Goal: Transaction & Acquisition: Book appointment/travel/reservation

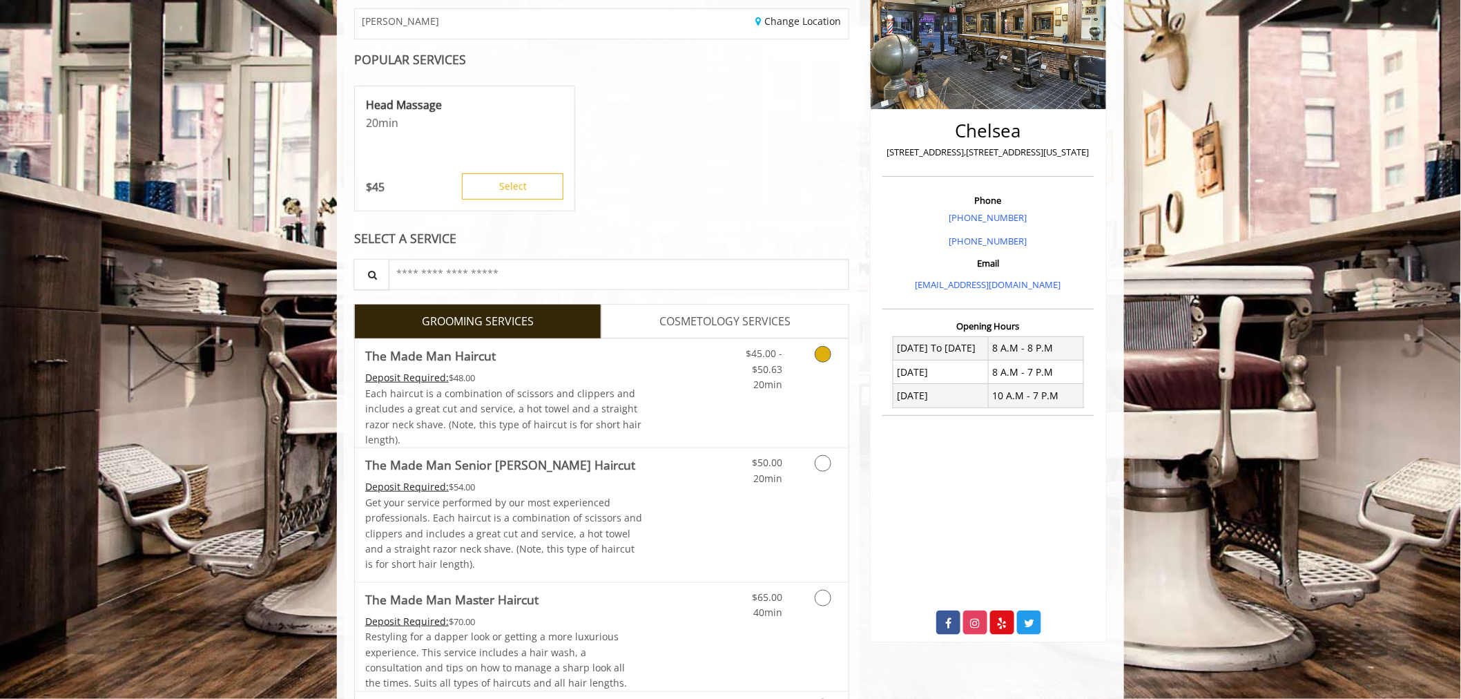
click at [818, 359] on icon "Grooming services" at bounding box center [823, 354] width 17 height 17
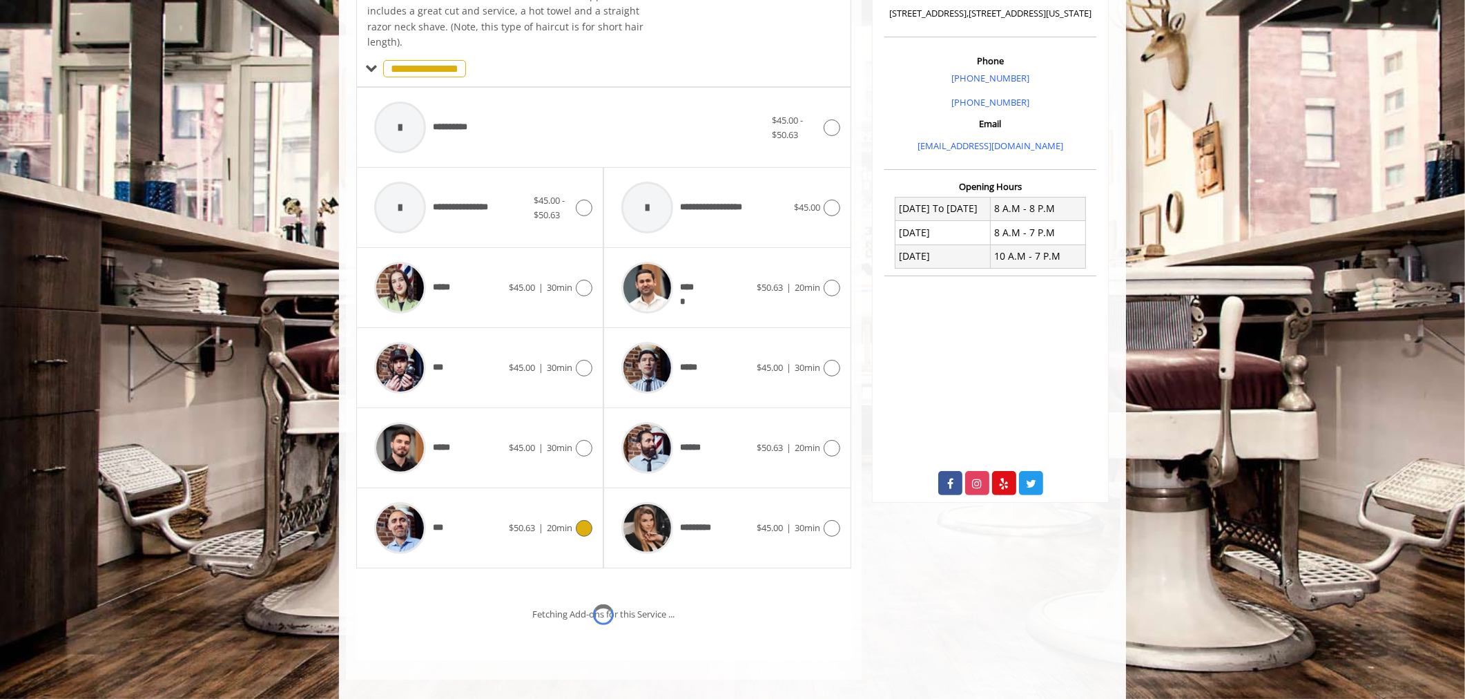
scroll to position [418, 0]
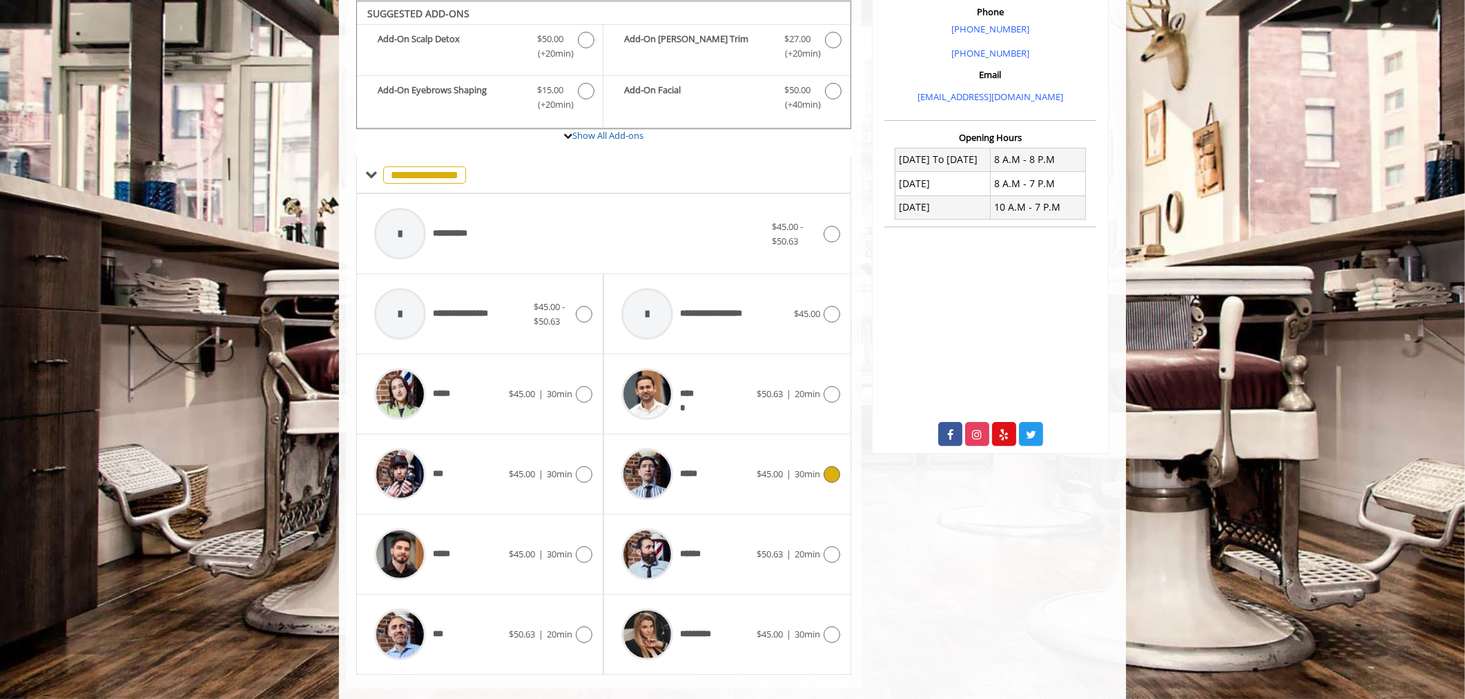
click at [825, 480] on div at bounding box center [830, 474] width 20 height 17
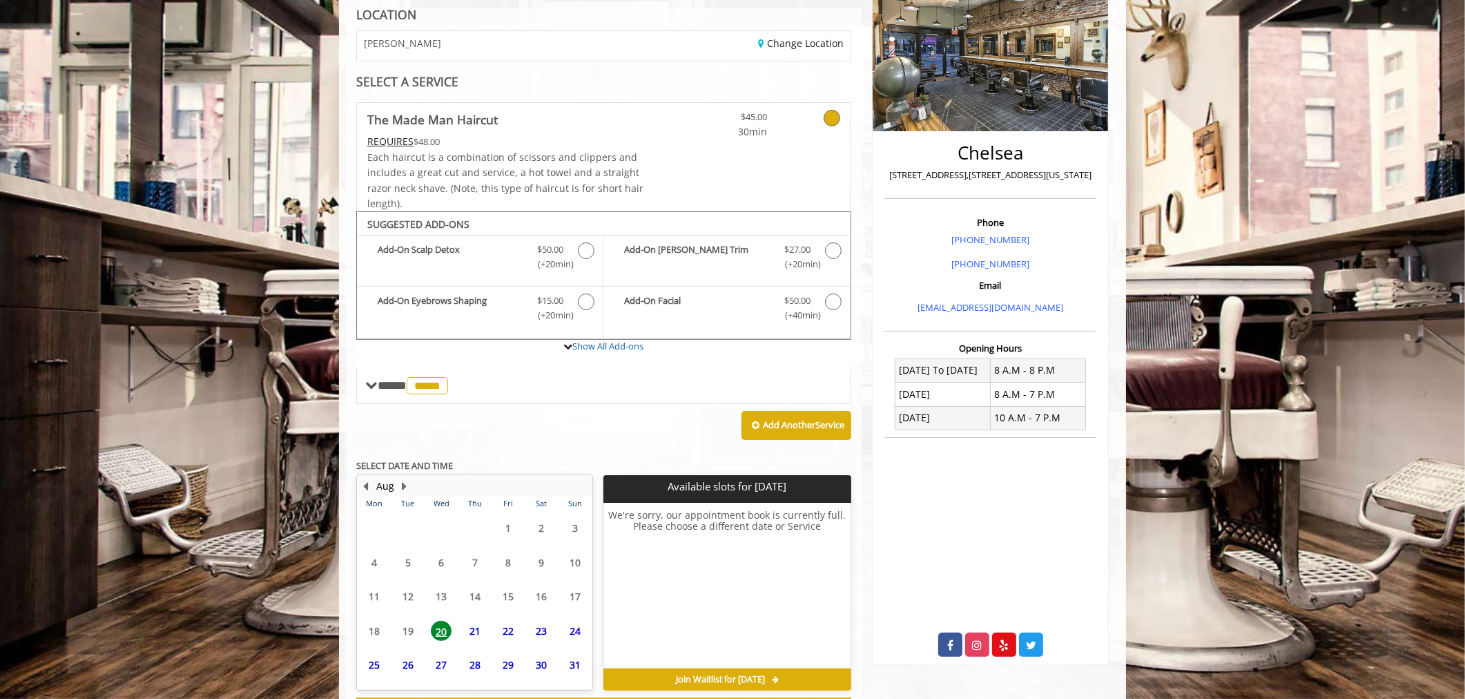
scroll to position [267, 0]
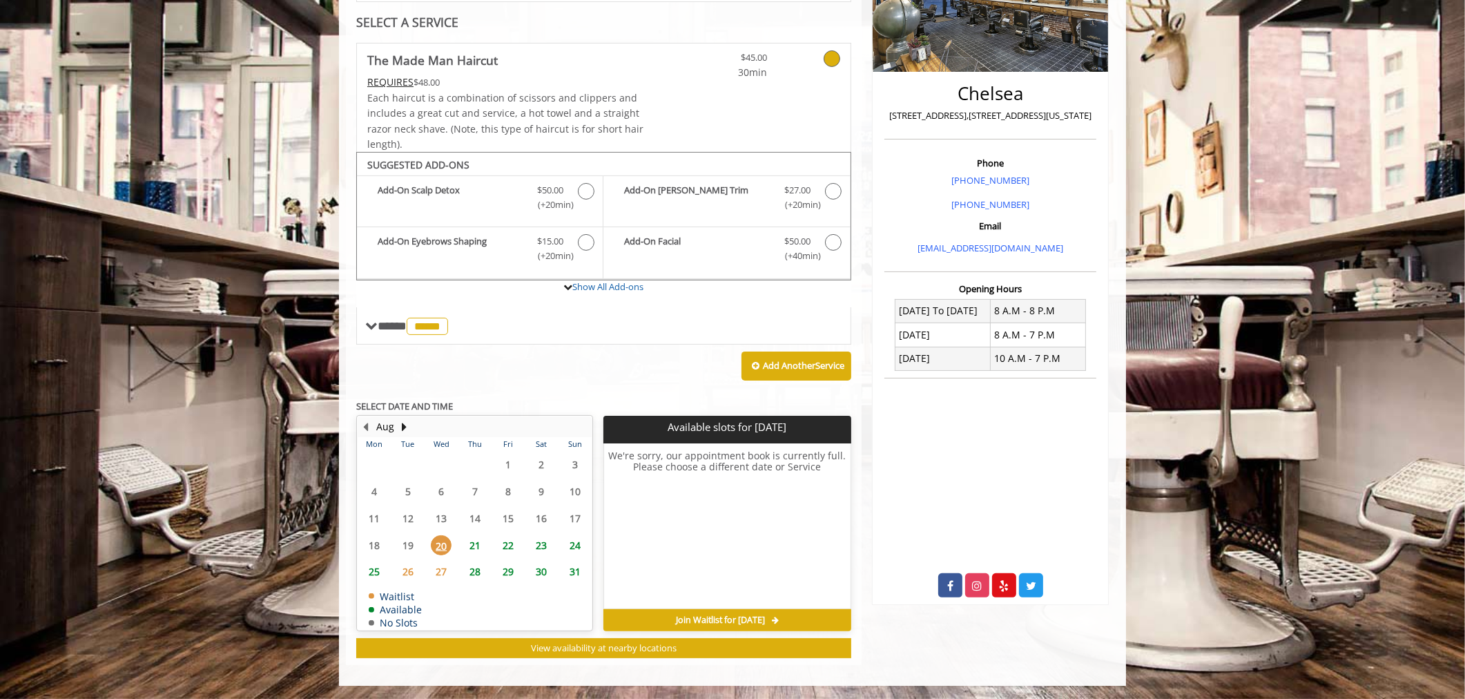
click at [473, 539] on span "21" at bounding box center [475, 545] width 21 height 20
click at [512, 540] on span "22" at bounding box center [508, 545] width 21 height 20
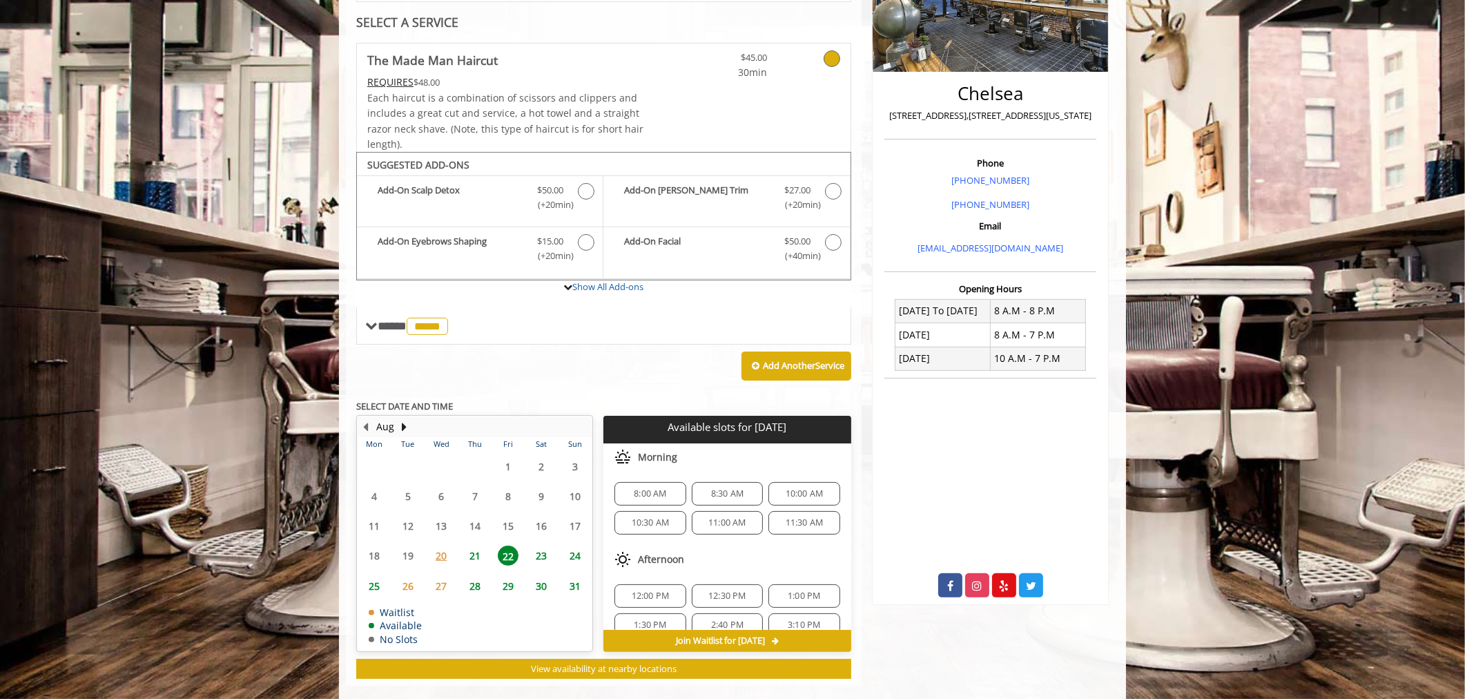
scroll to position [288, 0]
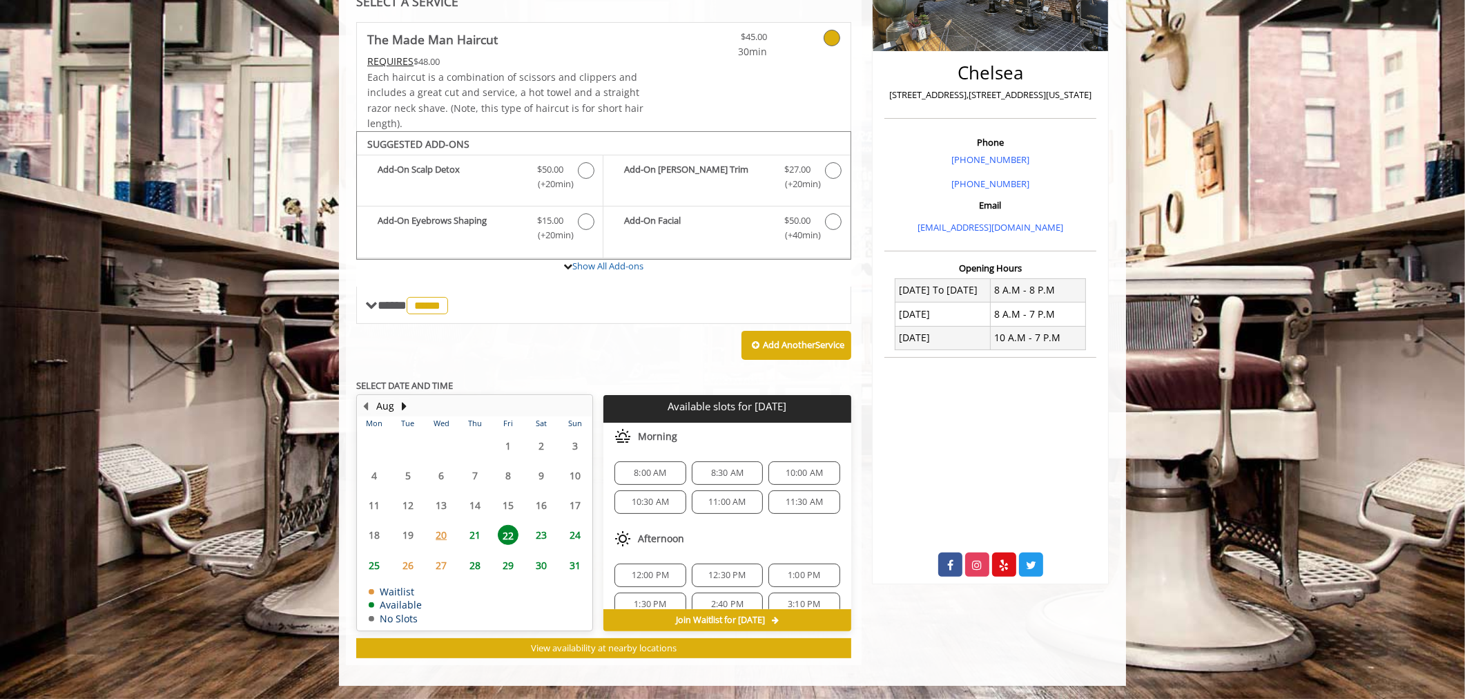
click at [440, 530] on span "20" at bounding box center [441, 535] width 21 height 20
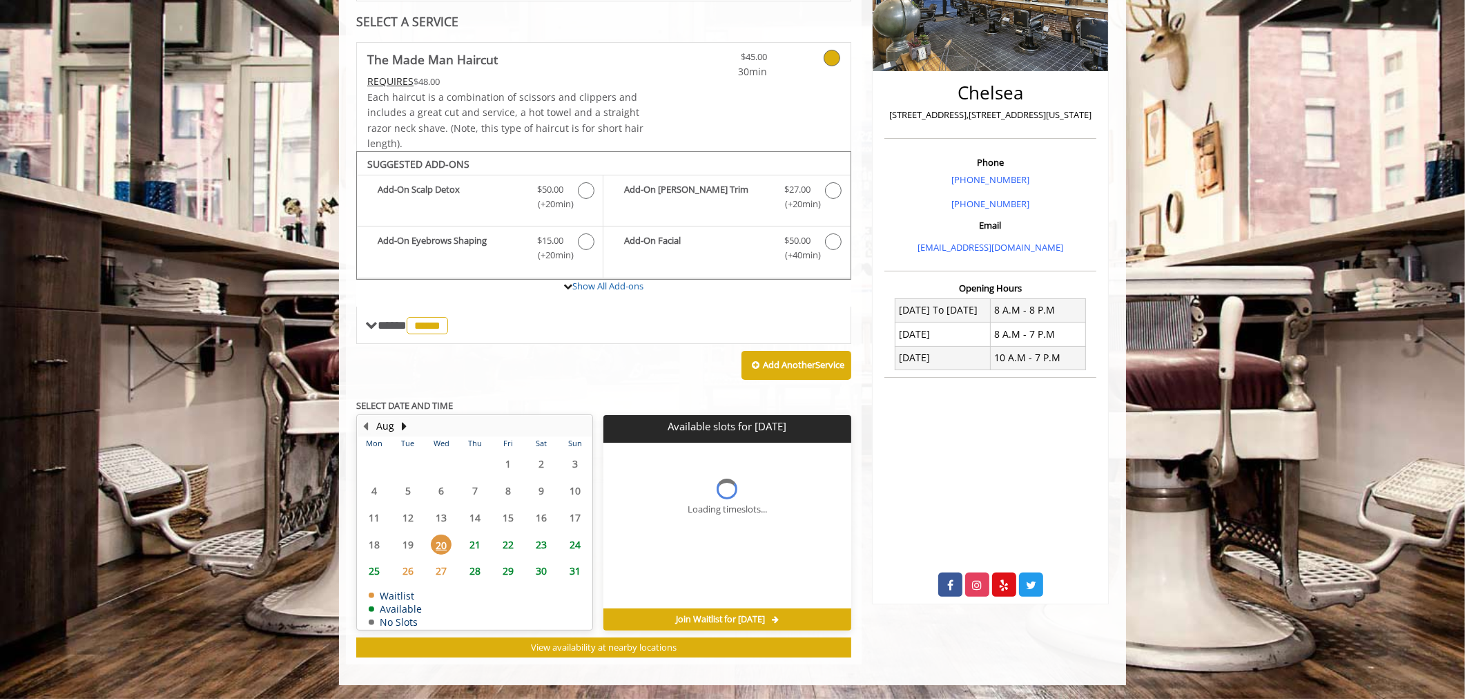
scroll to position [267, 0]
click at [468, 546] on span "21" at bounding box center [475, 545] width 21 height 20
click at [503, 542] on span "22" at bounding box center [508, 545] width 21 height 20
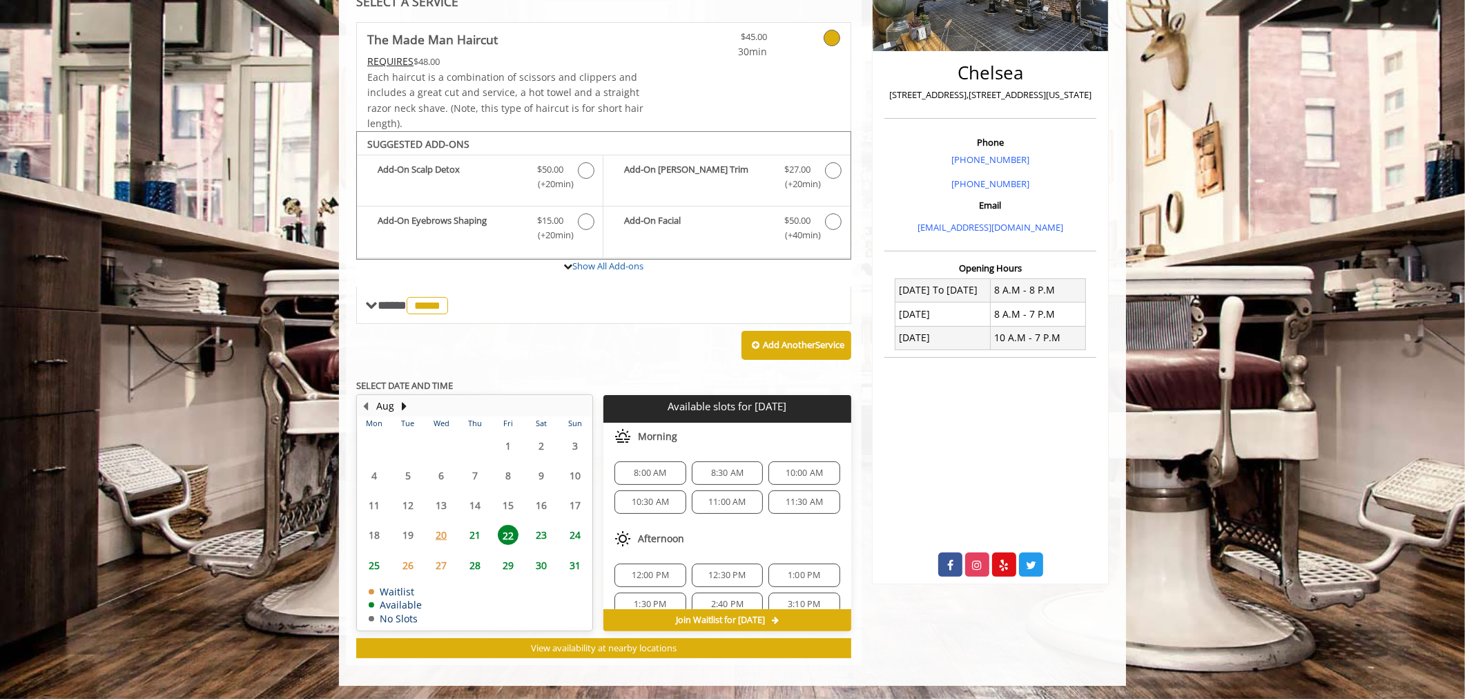
scroll to position [77, 0]
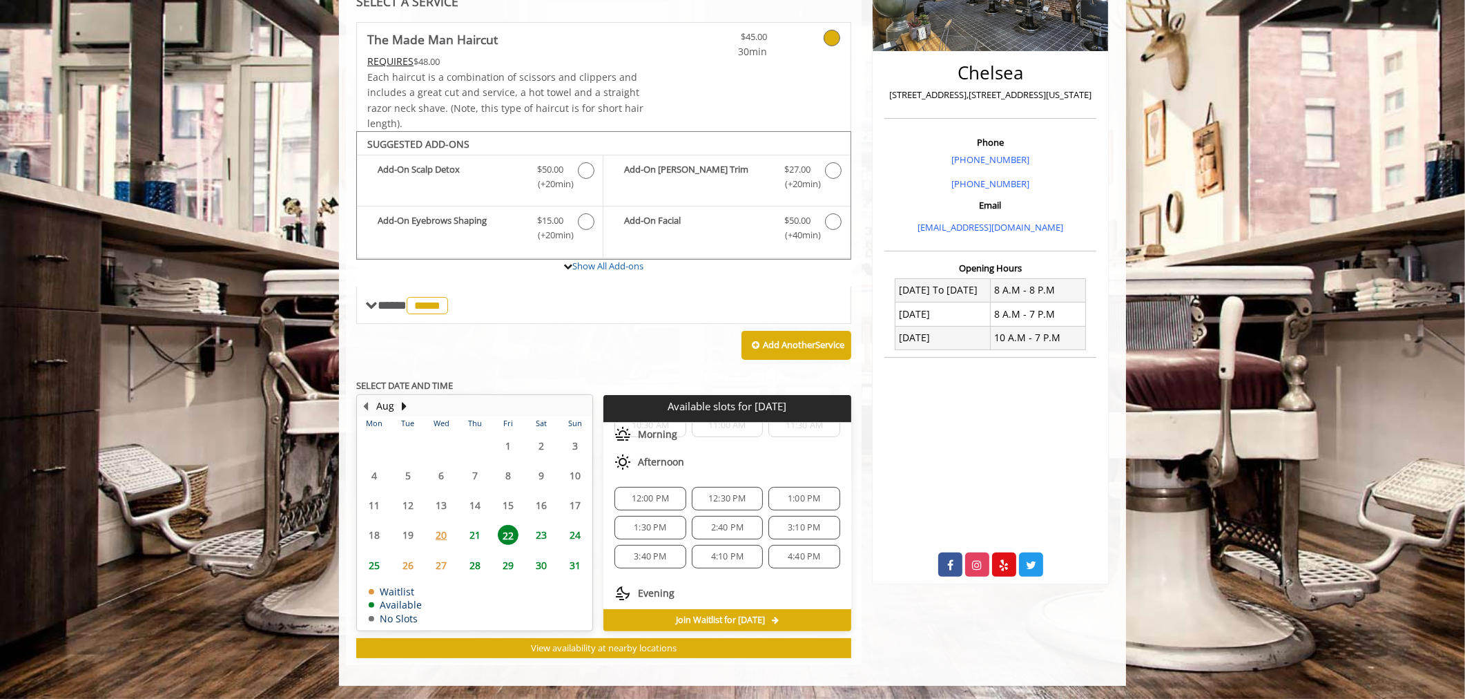
click at [472, 529] on span "21" at bounding box center [475, 535] width 21 height 20
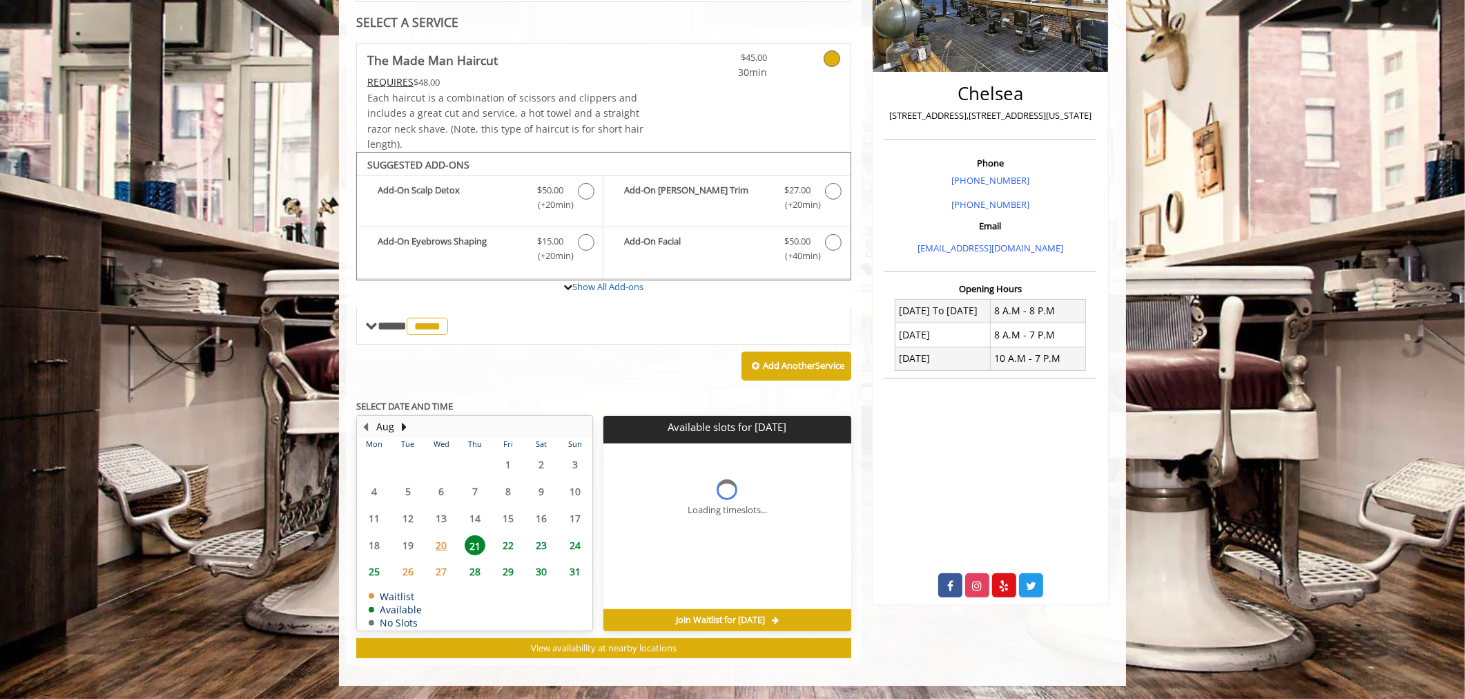
scroll to position [0, 0]
click at [656, 496] on span "12:00 PM" at bounding box center [651, 493] width 38 height 11
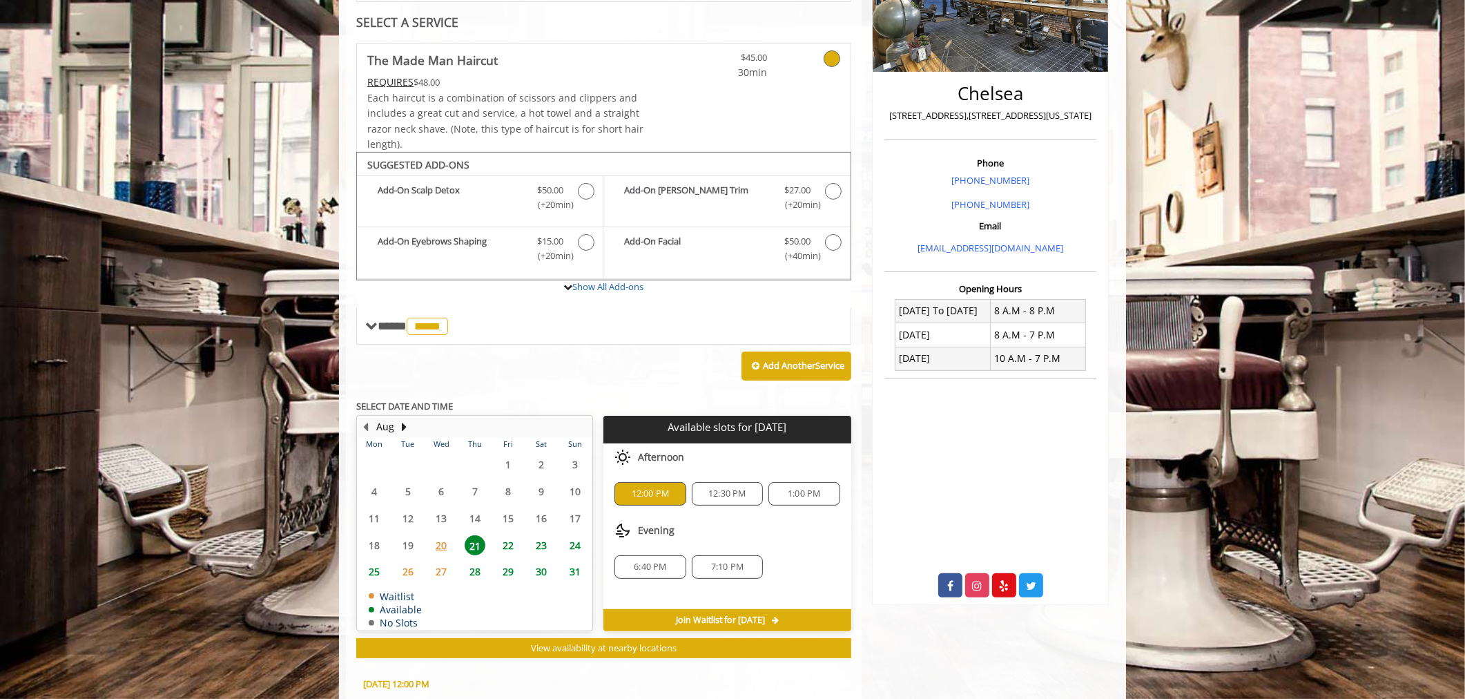
scroll to position [516, 0]
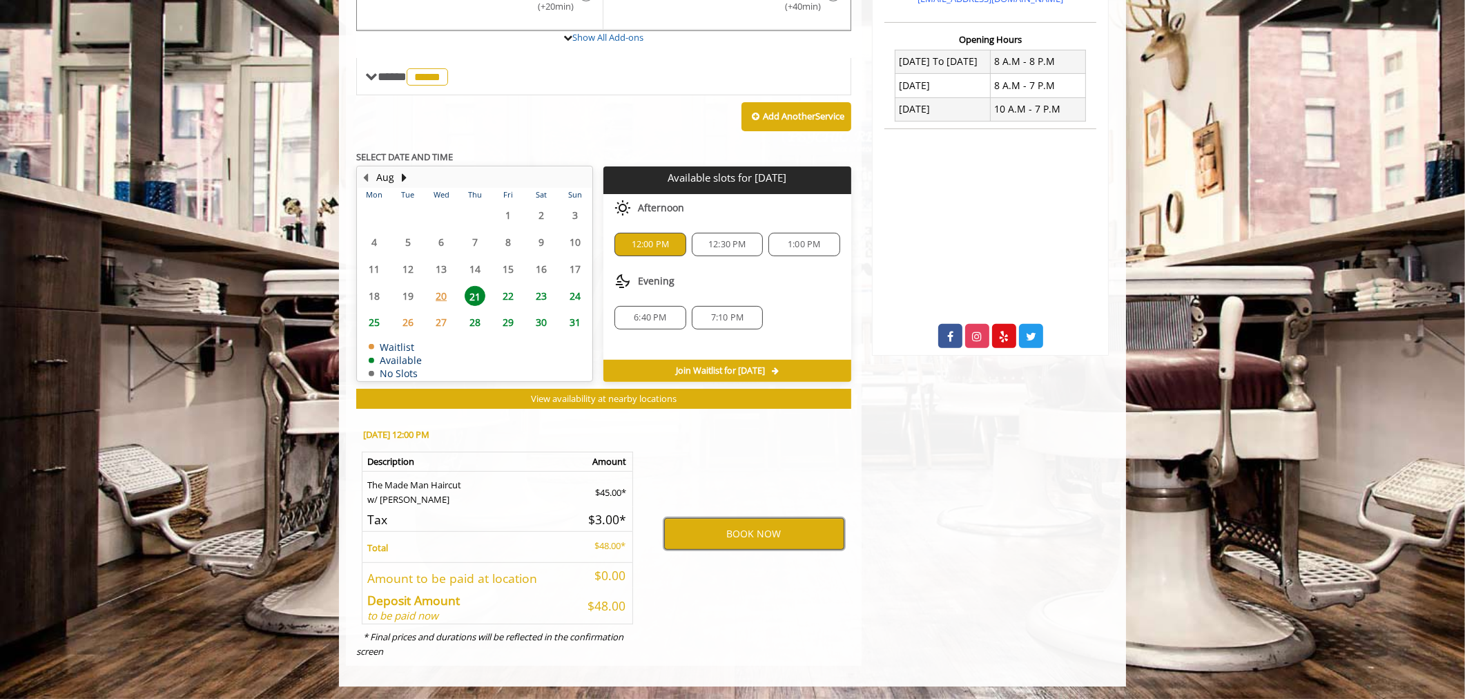
click at [748, 535] on button "BOOK NOW" at bounding box center [754, 534] width 180 height 32
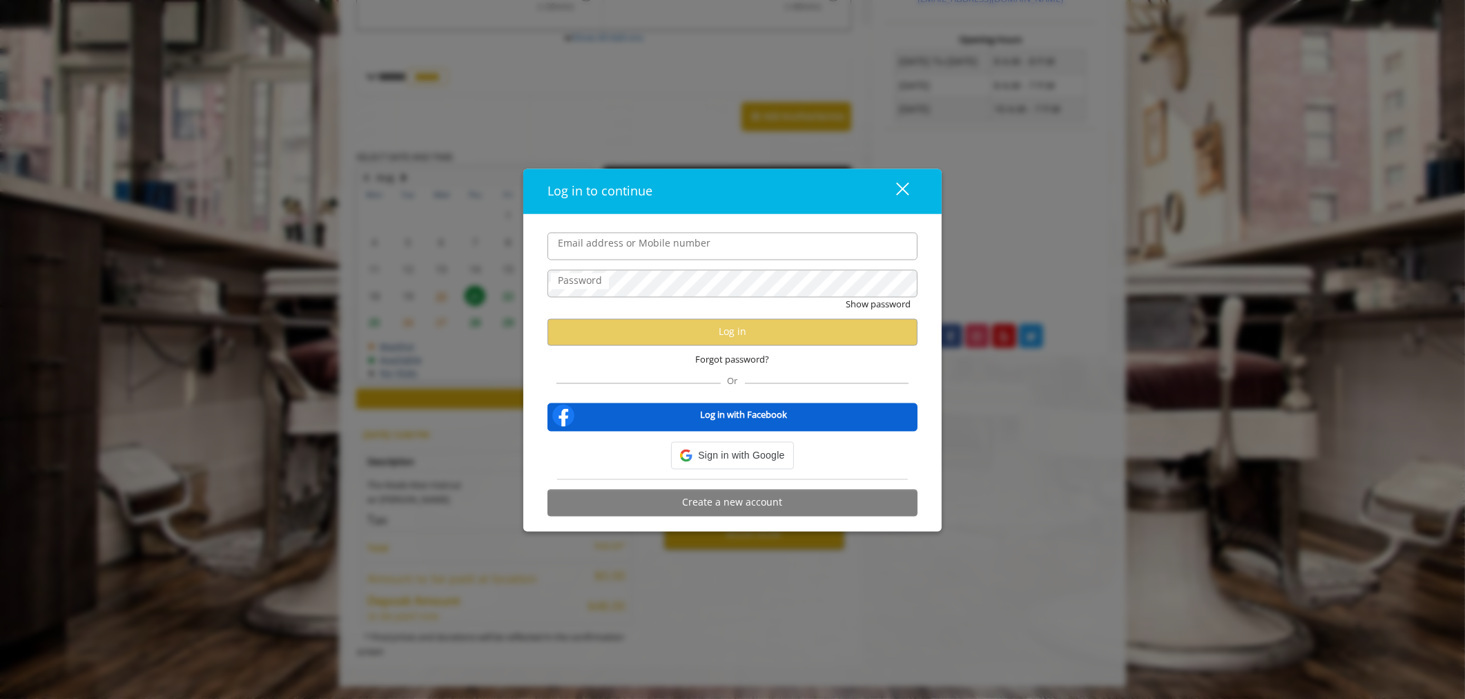
type input "**********"
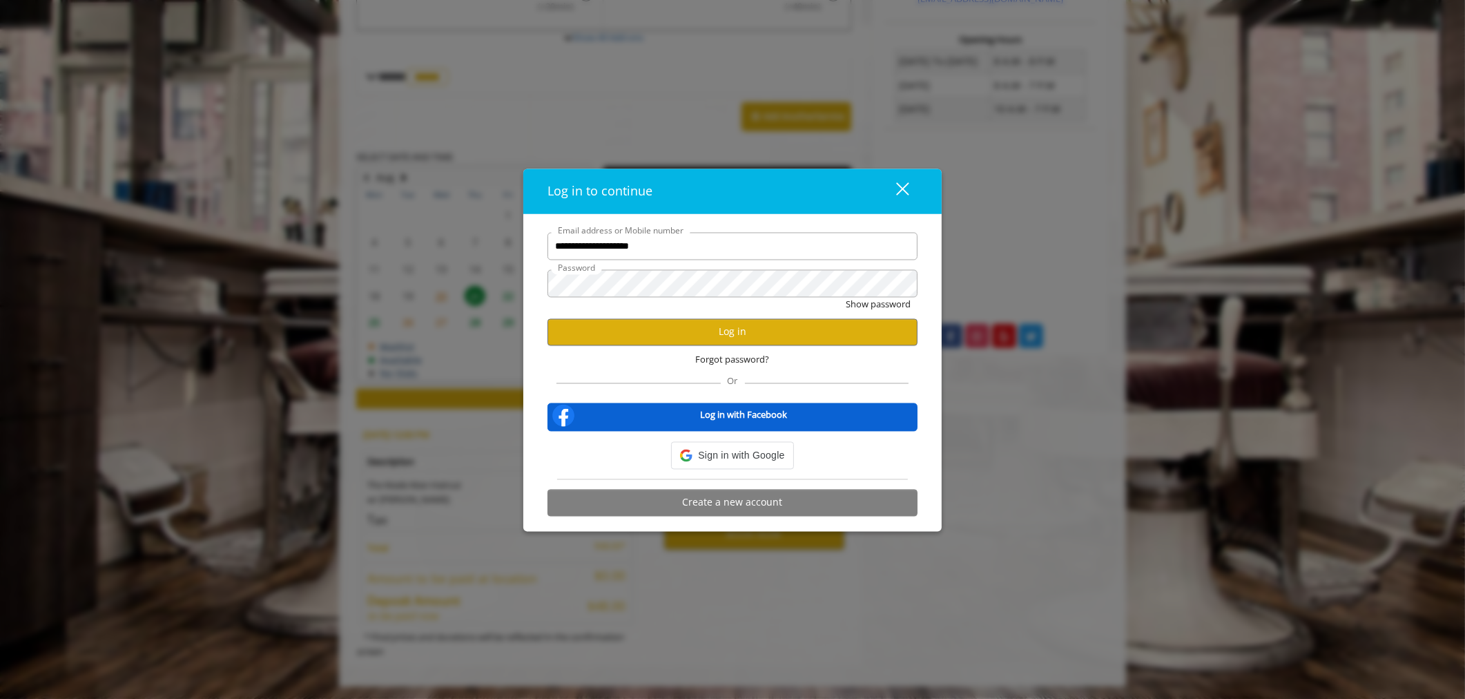
scroll to position [0, 0]
click at [750, 334] on button "Log in" at bounding box center [732, 331] width 370 height 27
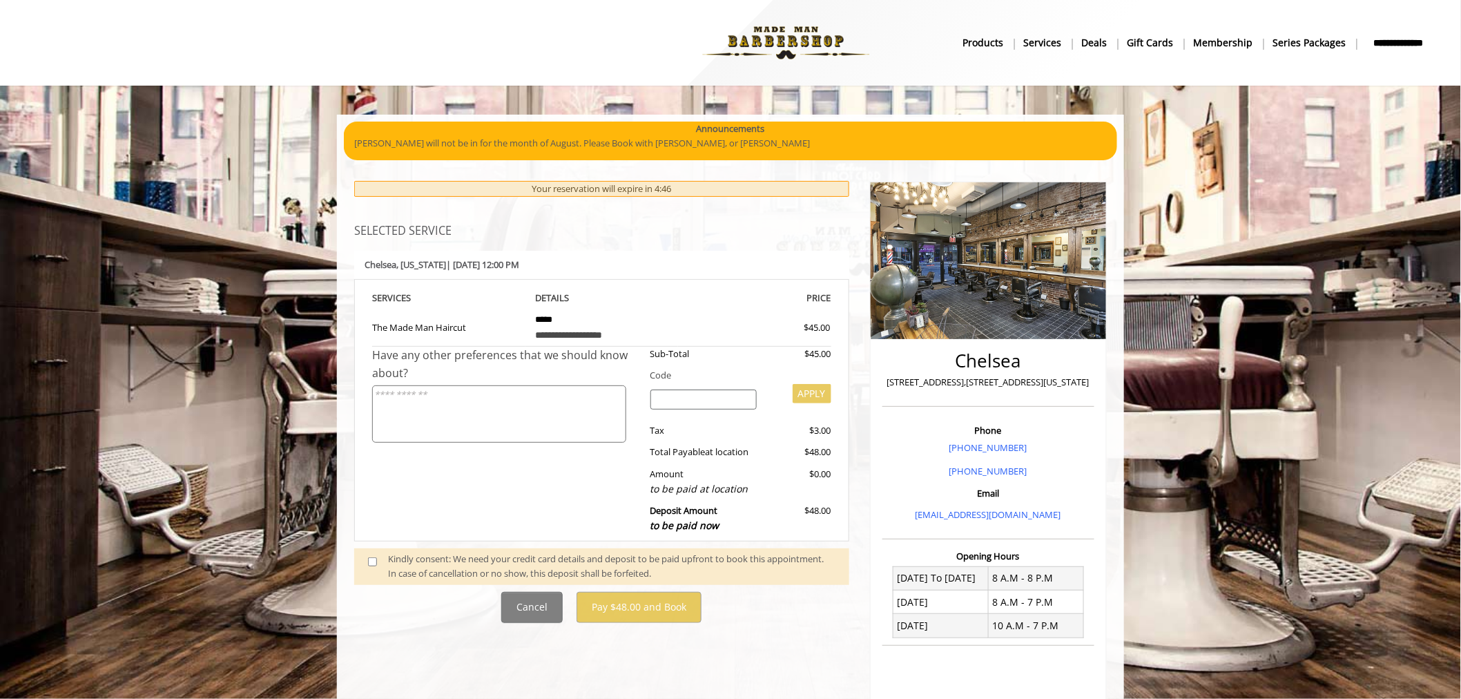
scroll to position [265, 0]
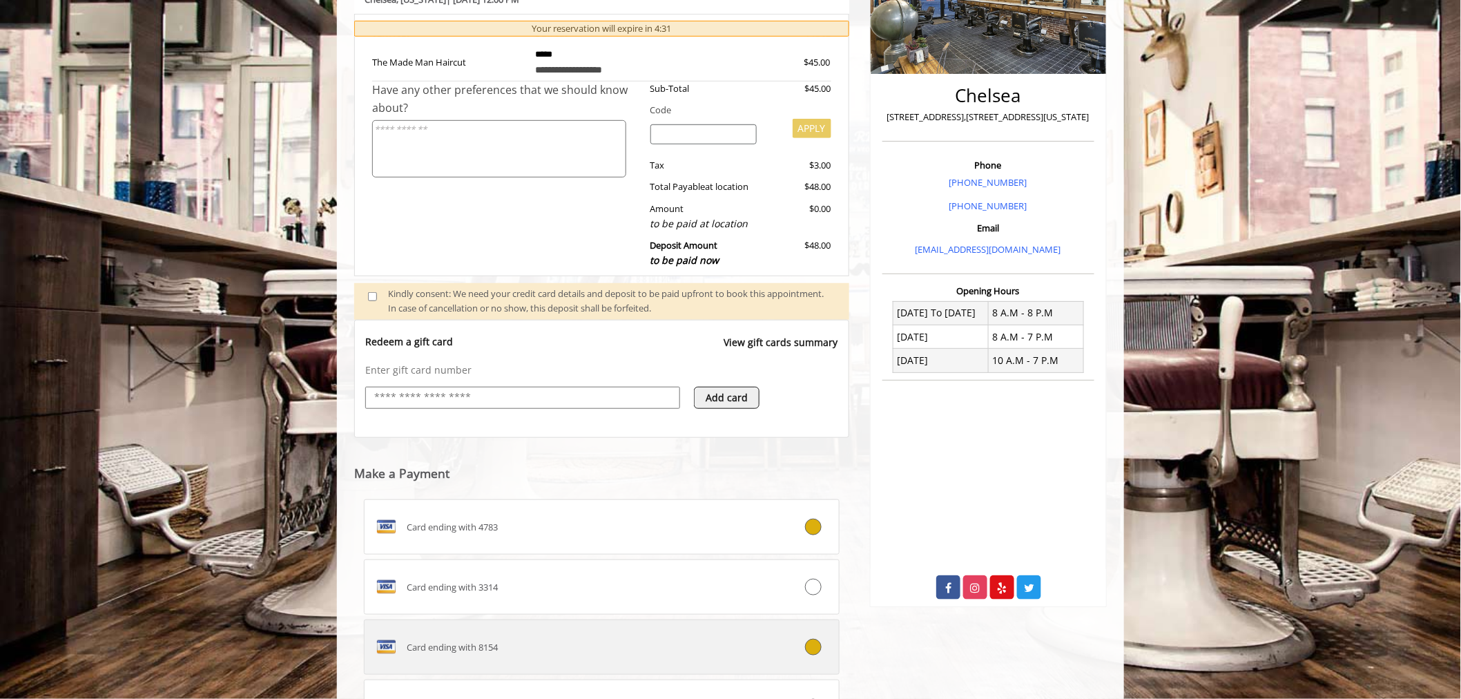
click at [808, 650] on icon at bounding box center [813, 647] width 17 height 17
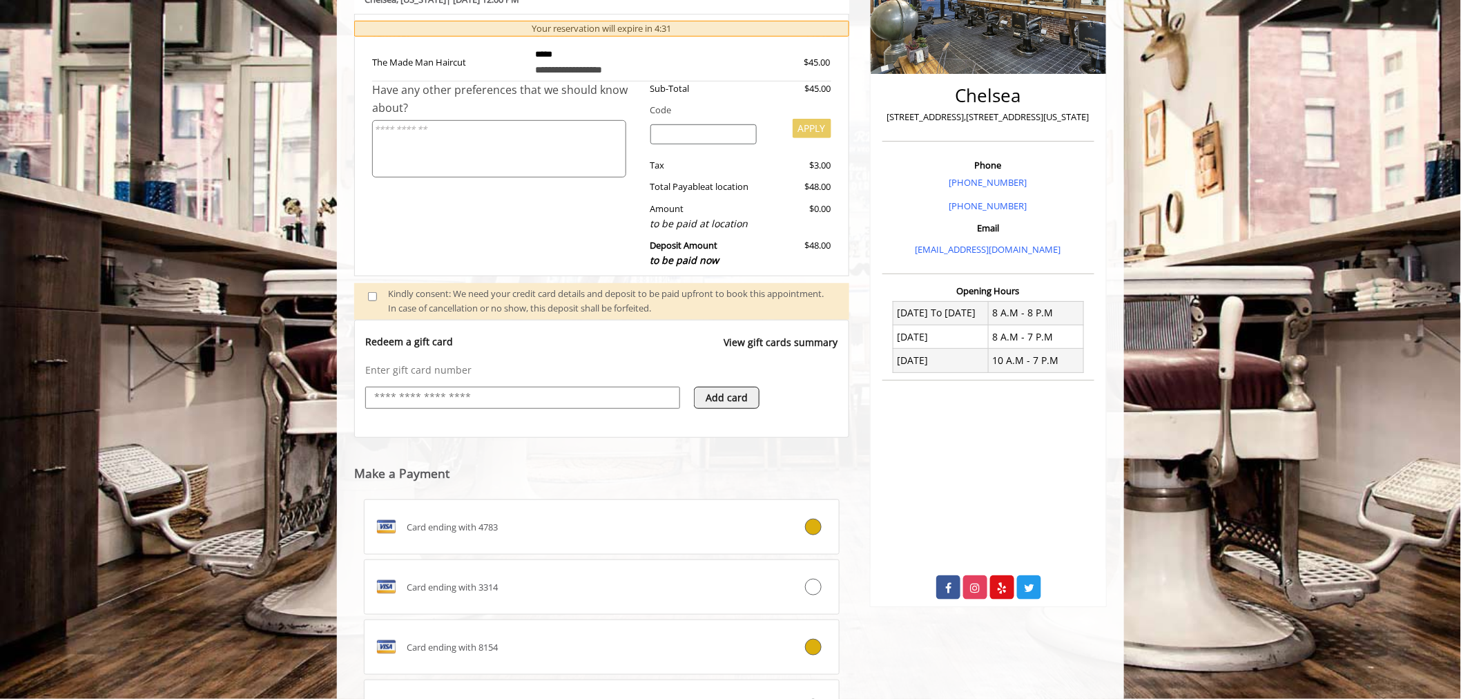
scroll to position [476, 0]
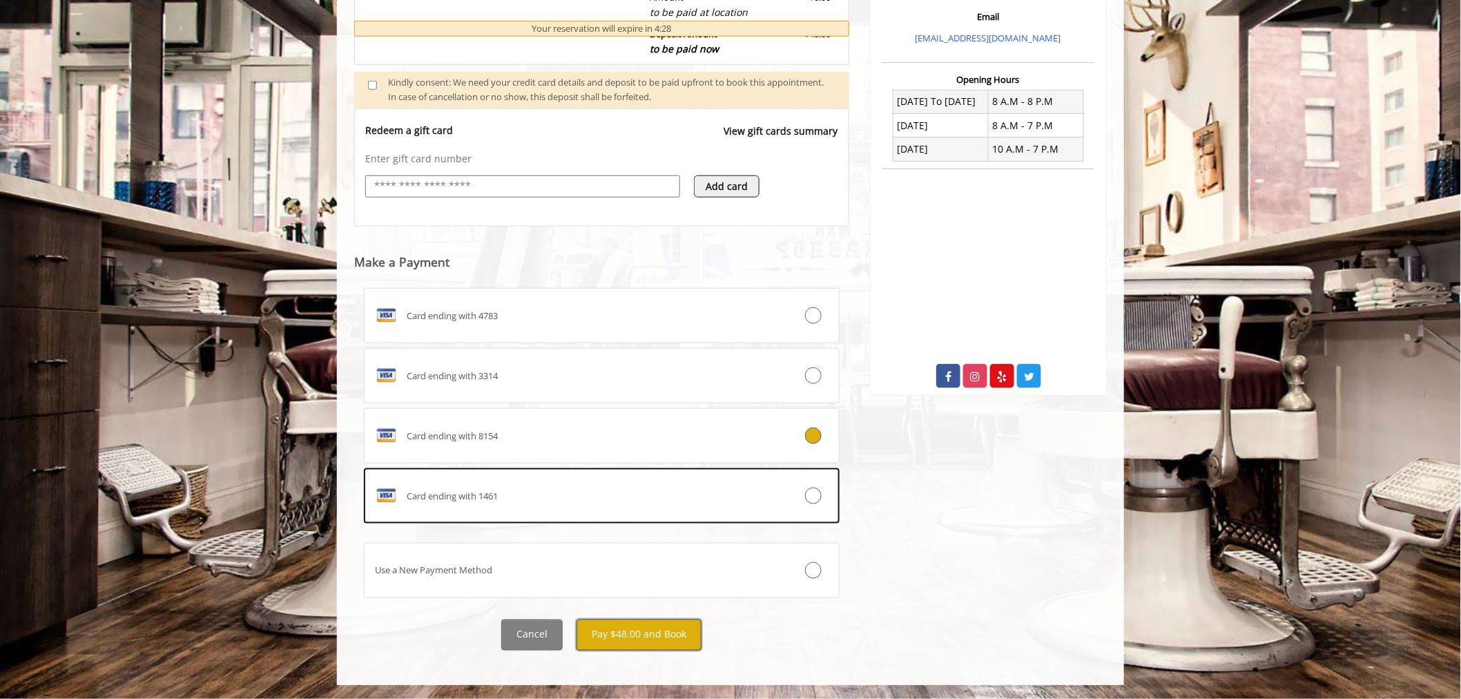
click at [630, 636] on button "Pay $48.00 and Book" at bounding box center [638, 634] width 125 height 31
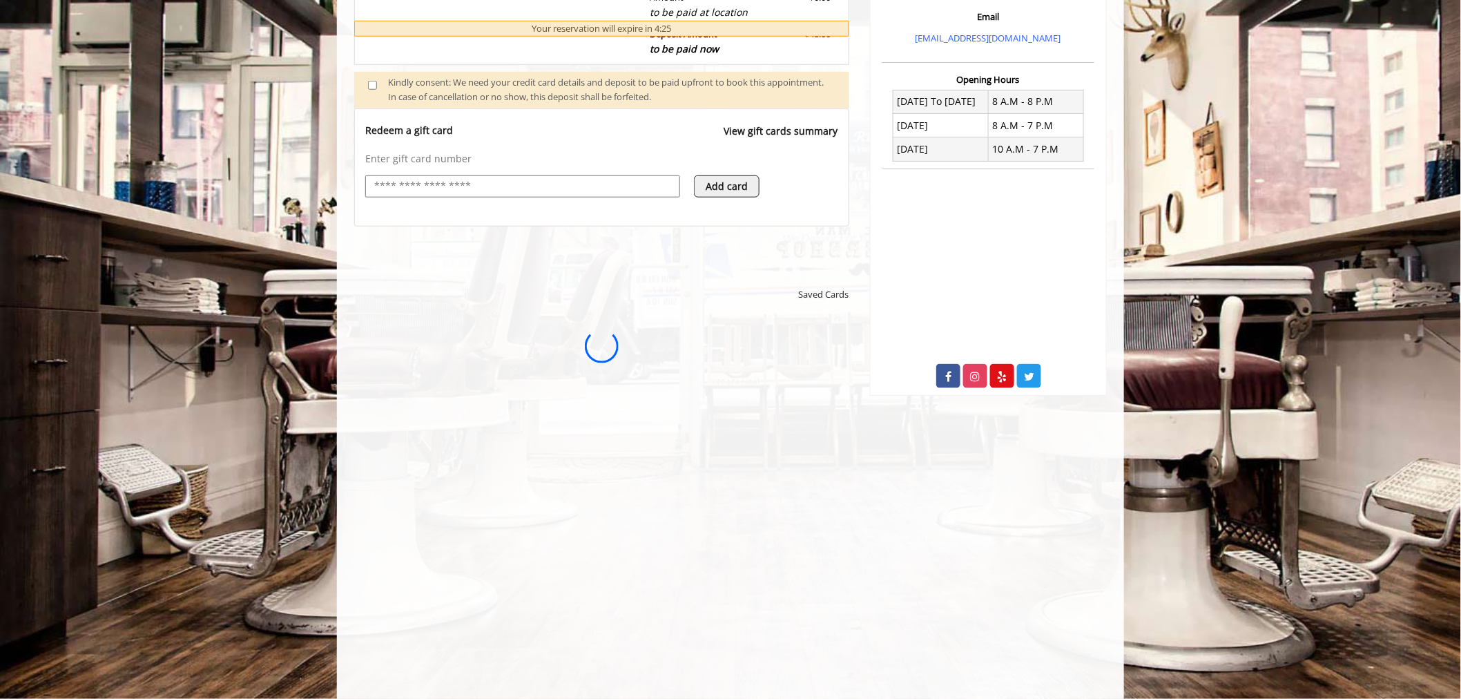
scroll to position [0, 0]
